Goal: Obtain resource: Download file/media

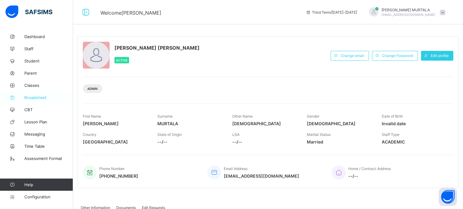
click at [35, 98] on span "Broadsheet" at bounding box center [48, 97] width 49 height 5
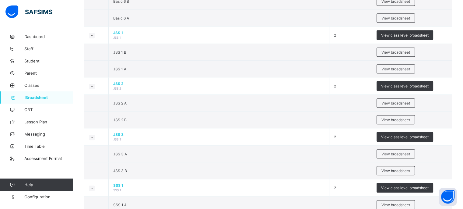
scroll to position [512, 0]
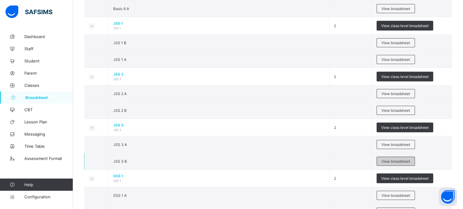
click at [397, 159] on span "View broadsheet" at bounding box center [396, 161] width 29 height 5
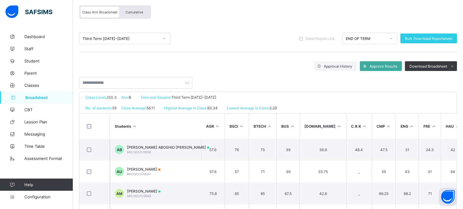
scroll to position [52, 0]
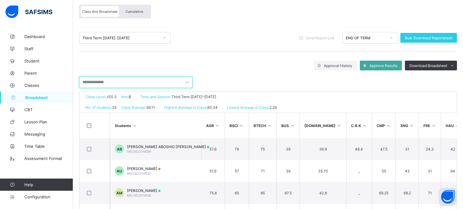
click at [127, 84] on input "text" at bounding box center [135, 82] width 113 height 12
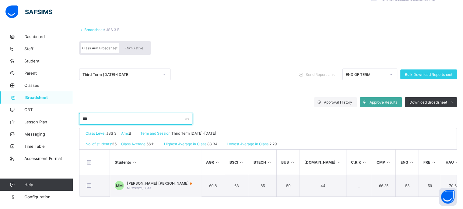
scroll to position [18, 0]
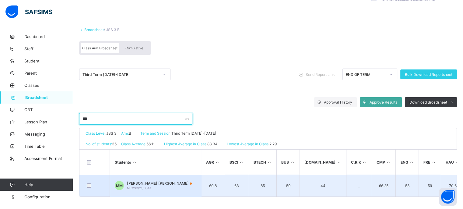
type input "***"
click at [149, 181] on span "MUFEED ABUBAKAR MAHMOUD" at bounding box center [159, 183] width 65 height 5
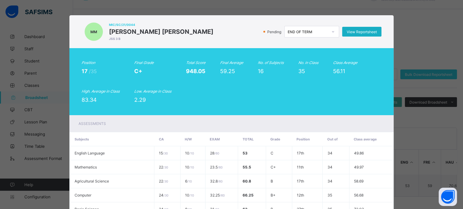
click at [361, 29] on div "View Reportsheet" at bounding box center [361, 32] width 39 height 10
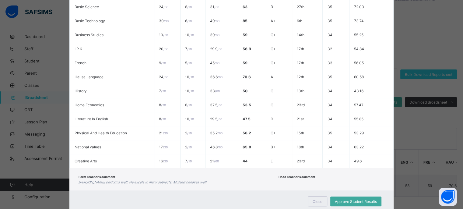
scroll to position [221, 0]
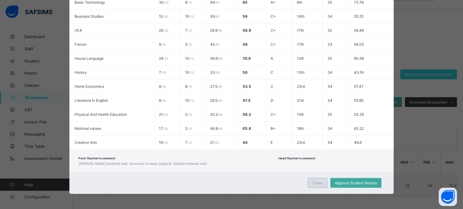
click at [315, 182] on span "Close" at bounding box center [318, 183] width 10 height 5
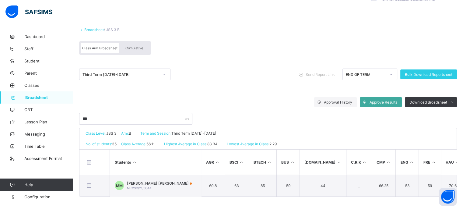
click at [133, 46] on span "Cumulative" at bounding box center [134, 48] width 18 height 4
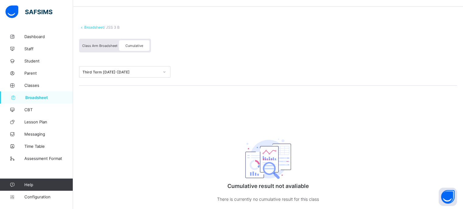
scroll to position [0, 0]
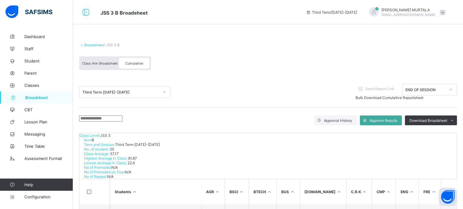
click at [122, 120] on input "text" at bounding box center [100, 118] width 43 height 6
type input "***"
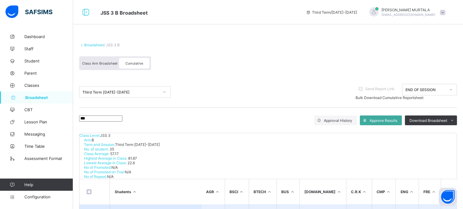
click at [154, 209] on span "MUFEED ABUBAKAR MAHMOUD" at bounding box center [158, 212] width 62 height 5
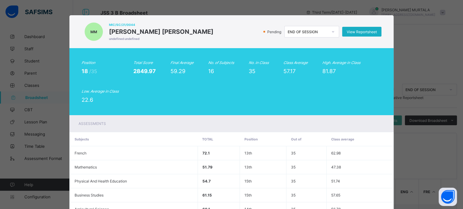
click at [354, 30] on span "View Reportsheet" at bounding box center [362, 32] width 30 height 5
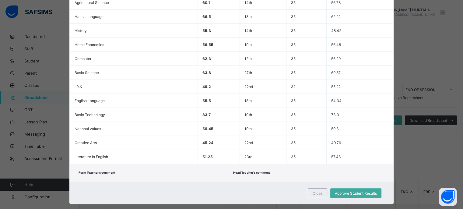
scroll to position [209, 0]
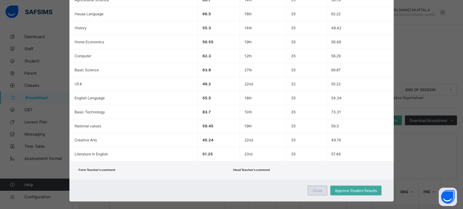
click at [314, 191] on span "Close" at bounding box center [318, 190] width 10 height 5
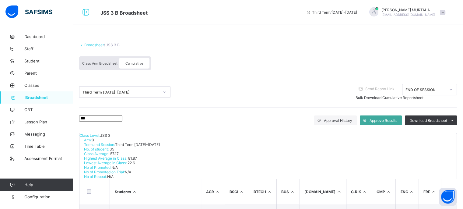
click at [107, 62] on span "Class Arm Broadsheet" at bounding box center [99, 63] width 35 height 4
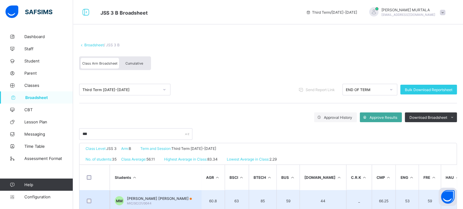
click at [167, 196] on span "MUFEED ABUBAKAR MAHMOUD" at bounding box center [159, 198] width 65 height 5
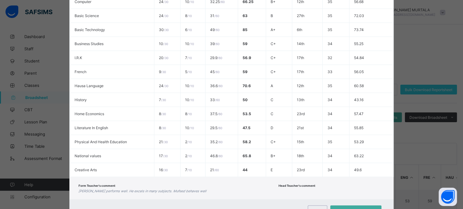
scroll to position [221, 0]
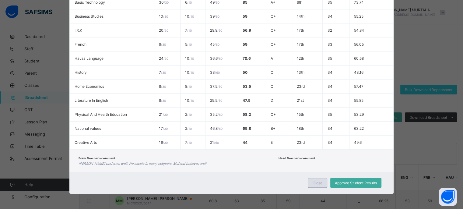
click at [315, 182] on span "Close" at bounding box center [318, 183] width 10 height 5
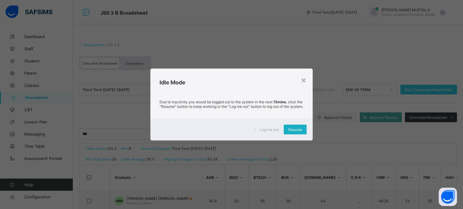
click at [294, 132] on span "Resume" at bounding box center [295, 129] width 14 height 5
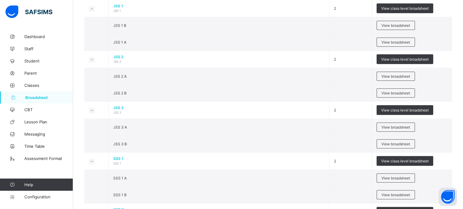
scroll to position [535, 0]
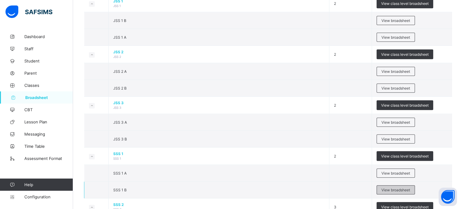
click at [389, 188] on span "View broadsheet" at bounding box center [396, 190] width 29 height 5
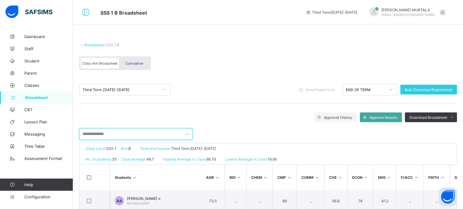
click at [117, 134] on input "text" at bounding box center [135, 134] width 113 height 12
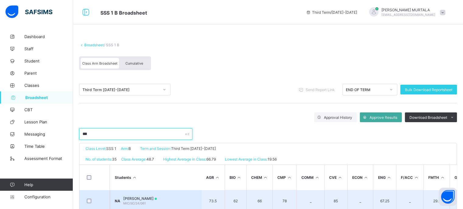
type input "***"
click at [156, 197] on span "NANA ABUBAKAR ASMAU" at bounding box center [140, 198] width 34 height 5
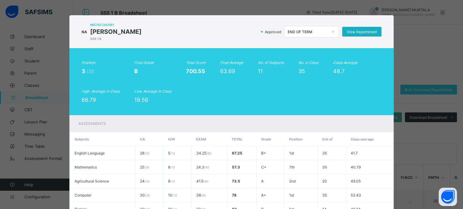
click at [355, 31] on span "View Reportsheet" at bounding box center [362, 32] width 30 height 5
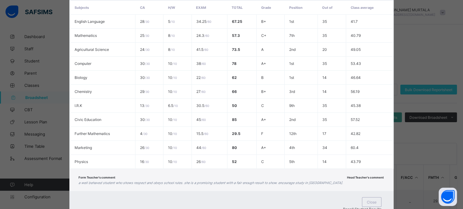
scroll to position [144, 0]
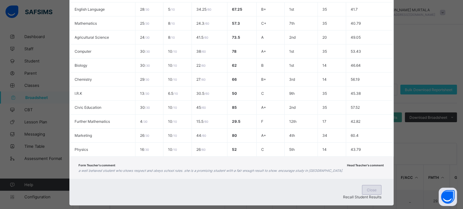
click at [367, 188] on span "Close" at bounding box center [372, 190] width 10 height 5
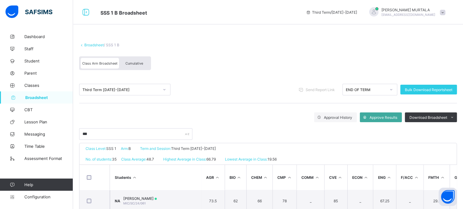
click at [132, 61] on div "Cumulative" at bounding box center [134, 63] width 30 height 11
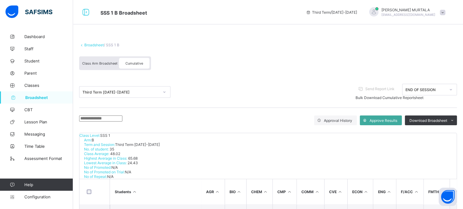
click at [122, 117] on input "text" at bounding box center [100, 118] width 43 height 6
type input "***"
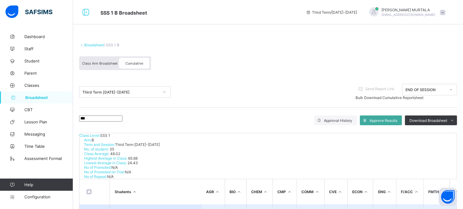
click at [148, 209] on span "NANA ABUBAKAR ASMAU" at bounding box center [138, 212] width 30 height 5
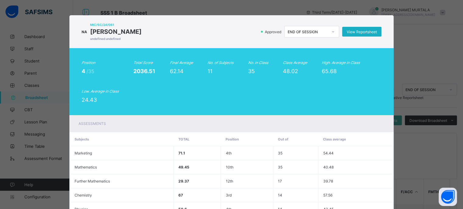
click at [360, 30] on span "View Reportsheet" at bounding box center [362, 32] width 30 height 5
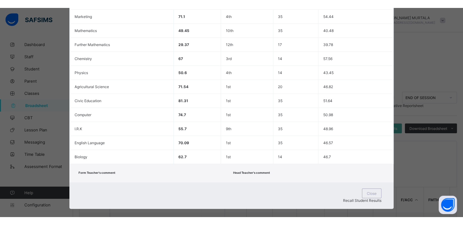
scroll to position [147, 0]
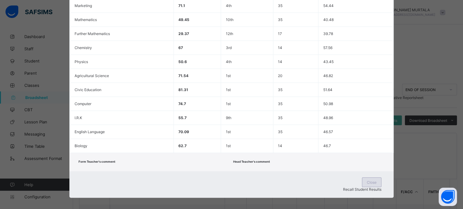
click at [367, 182] on span "Close" at bounding box center [372, 182] width 10 height 5
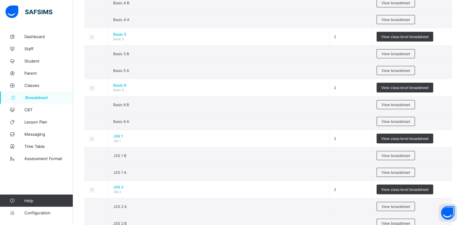
scroll to position [410, 0]
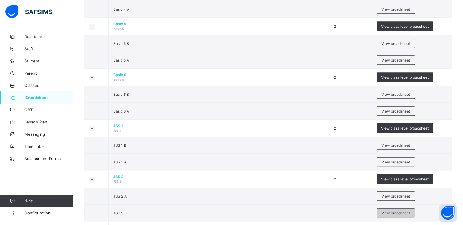
click at [391, 209] on span "View broadsheet" at bounding box center [396, 212] width 29 height 5
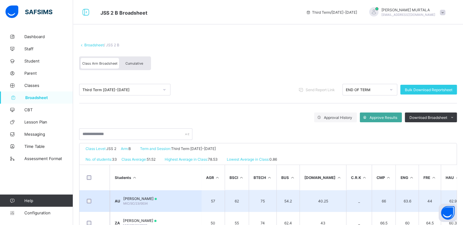
click at [148, 200] on span "ABUBAKAR UMAR UMAR" at bounding box center [140, 198] width 34 height 5
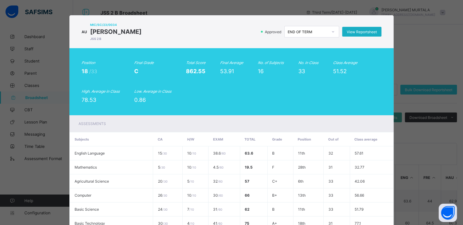
click at [358, 30] on span "View Reportsheet" at bounding box center [362, 32] width 30 height 5
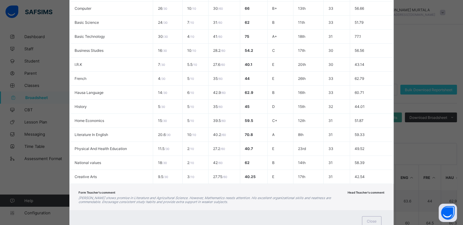
scroll to position [210, 0]
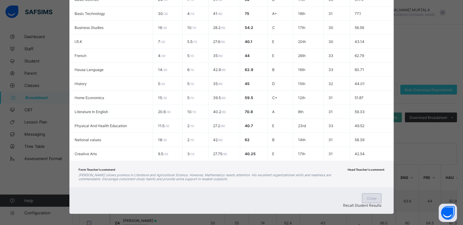
click at [367, 198] on span "Close" at bounding box center [372, 198] width 10 height 5
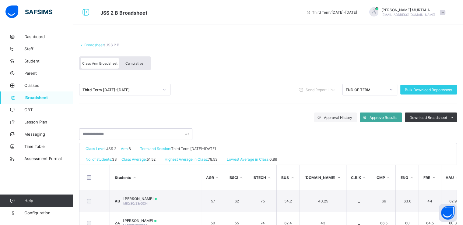
click at [130, 62] on span "Cumulative" at bounding box center [134, 63] width 18 height 4
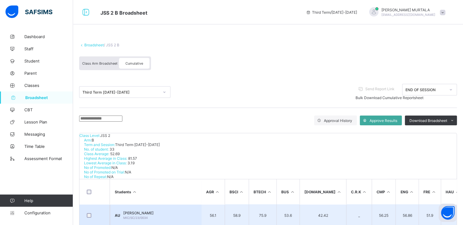
click at [144, 209] on span "ABUBAKAR UMAR UMAR" at bounding box center [138, 212] width 30 height 5
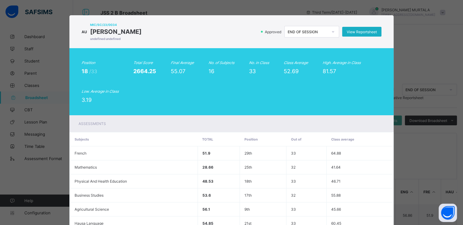
click at [357, 30] on span "View Reportsheet" at bounding box center [362, 32] width 30 height 5
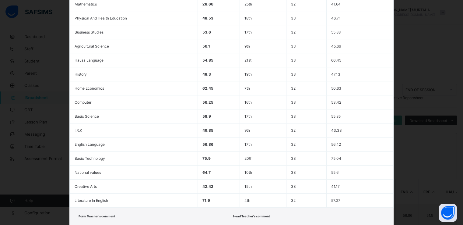
scroll to position [202, 0]
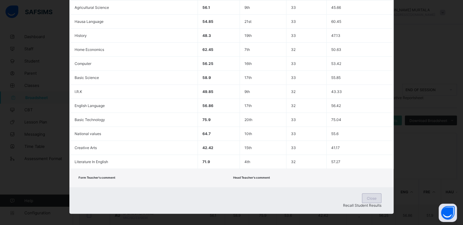
click at [362, 195] on div "Close" at bounding box center [371, 198] width 19 height 10
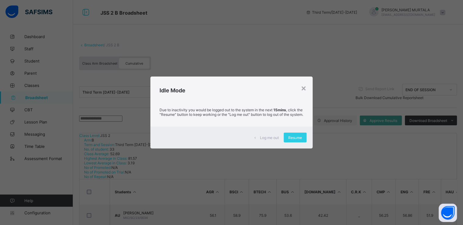
click at [296, 134] on div "Log me out Resume" at bounding box center [231, 137] width 162 height 22
click at [293, 140] on span "Resume" at bounding box center [295, 137] width 14 height 5
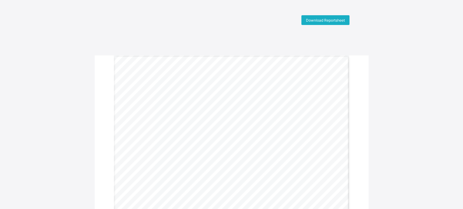
click at [332, 19] on span "Download Reportsheet" at bounding box center [325, 20] width 39 height 5
click at [317, 18] on span "Download Reportsheet" at bounding box center [325, 20] width 39 height 5
click at [311, 19] on span "Download Reportsheet" at bounding box center [325, 20] width 39 height 5
click at [359, 100] on div "Gwarzo Road, P.O. Box 701, Kano - Nigeria. Tel: 0906 358 2631, 0809 948 5785 | …" at bounding box center [232, 145] width 256 height 181
drag, startPoint x: 467, startPoint y: 121, endPoint x: 442, endPoint y: 178, distance: 61.7
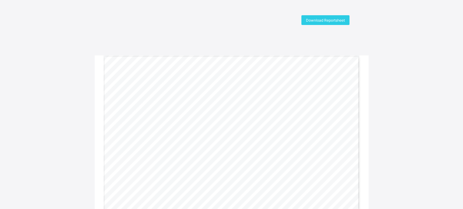
click at [442, 178] on div "Download Reportsheet Gwarzo Road, P.O. Box 701, Kano - Nigeria. Tel: 0906 358 2…" at bounding box center [231, 125] width 463 height 221
click at [319, 18] on span "Download Reportsheet" at bounding box center [325, 20] width 39 height 5
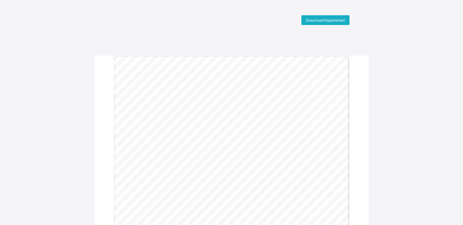
click at [317, 17] on div "Download Reportsheet" at bounding box center [326, 20] width 48 height 10
click at [325, 19] on span "Download Reportsheet" at bounding box center [325, 20] width 39 height 5
